Goal: Task Accomplishment & Management: Use online tool/utility

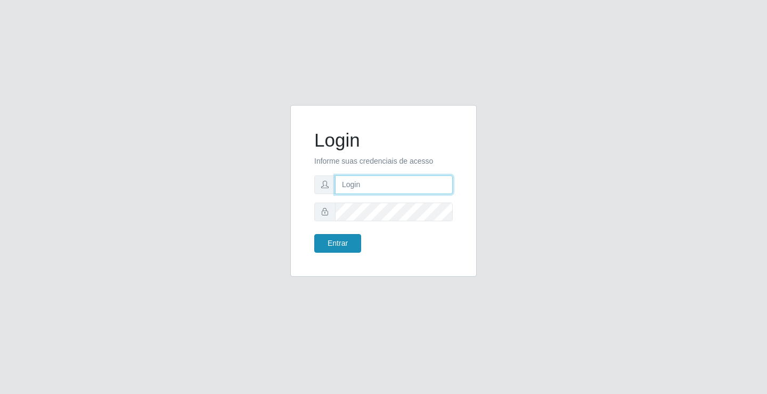
type input "[EMAIL_ADDRESS][DOMAIN_NAME]"
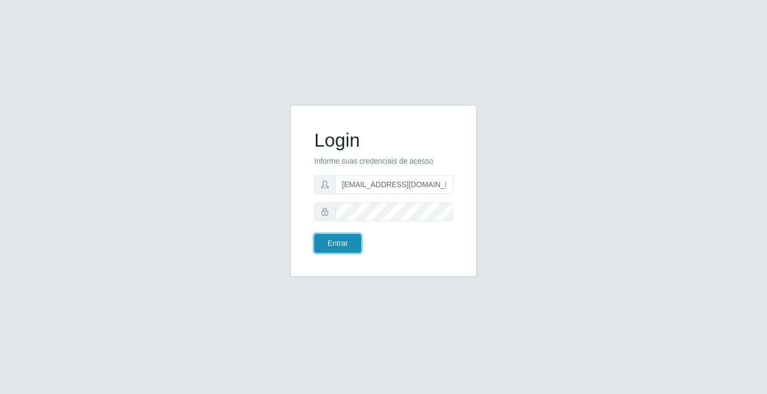
click at [323, 242] on button "Entrar" at bounding box center [337, 243] width 47 height 19
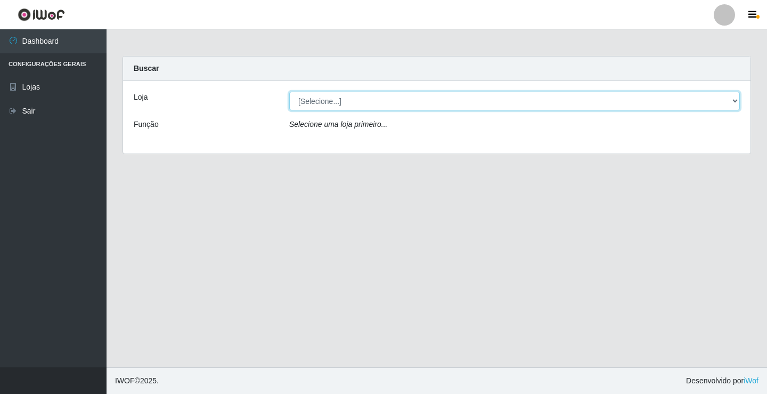
click at [363, 92] on select "[Selecione...] Rede Potiguar 4 - Extremoz" at bounding box center [514, 101] width 451 height 19
select select "78"
click at [289, 92] on select "[Selecione...] Rede Potiguar 4 - Extremoz" at bounding box center [514, 101] width 451 height 19
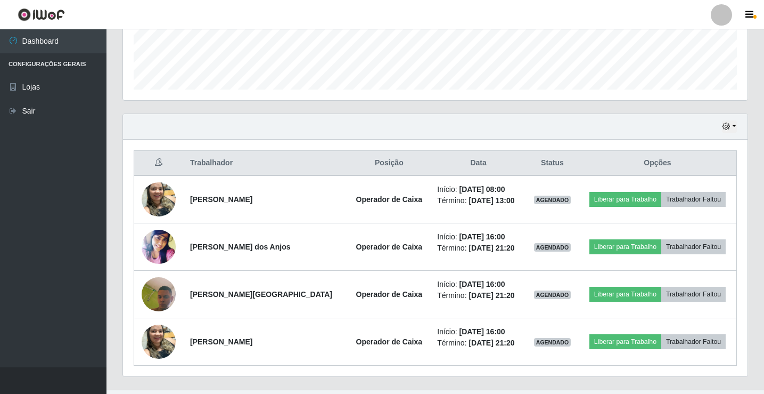
scroll to position [314, 0]
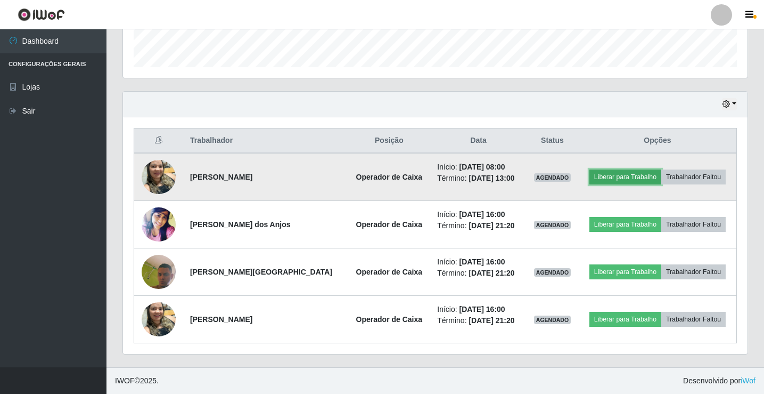
click at [616, 175] on button "Liberar para Trabalho" at bounding box center [626, 176] width 72 height 15
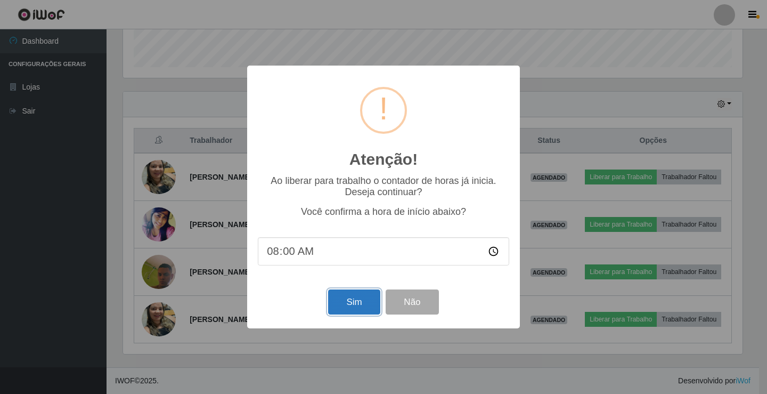
click at [352, 301] on button "Sim" at bounding box center [354, 301] width 52 height 25
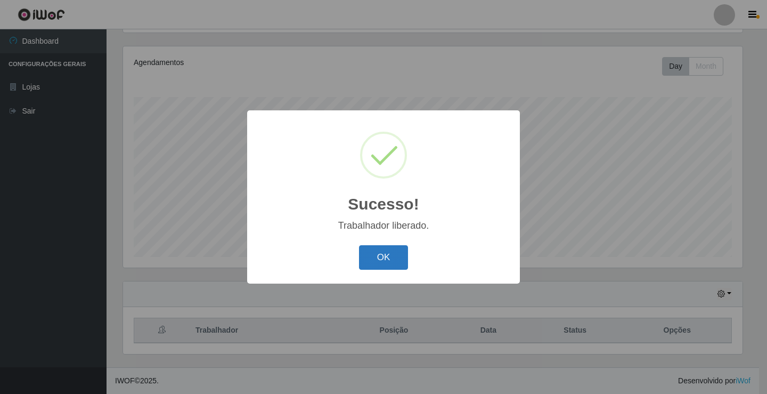
click at [388, 270] on button "OK" at bounding box center [384, 257] width 50 height 25
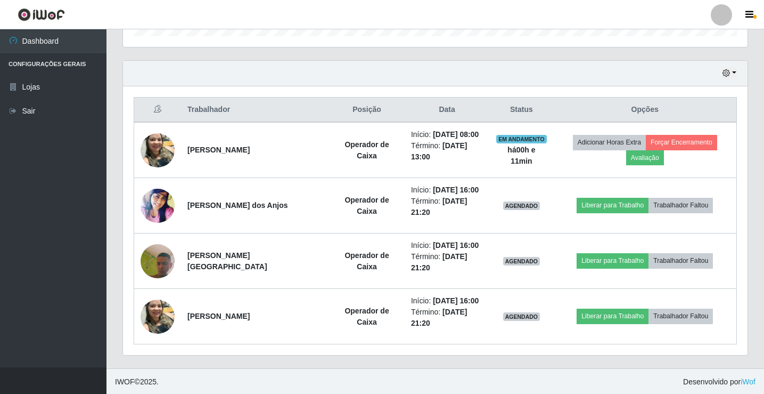
scroll to position [346, 0]
